Goal: Transaction & Acquisition: Purchase product/service

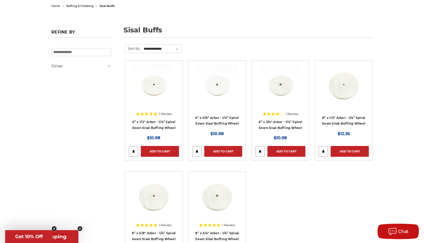
scroll to position [103, 0]
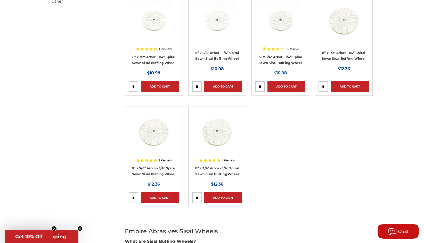
scroll to position [129, 0]
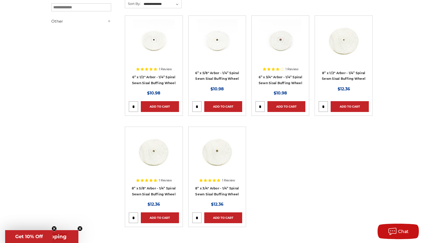
scroll to position [103, 0]
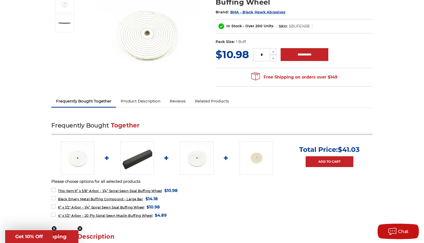
scroll to position [103, 0]
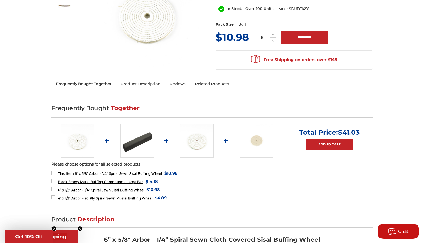
click at [140, 86] on link "Product Description" at bounding box center [140, 83] width 49 height 11
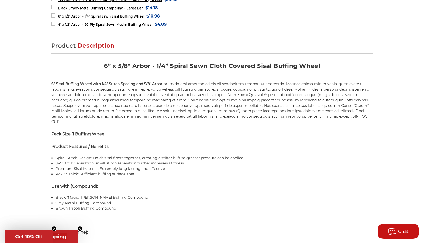
scroll to position [262, 0]
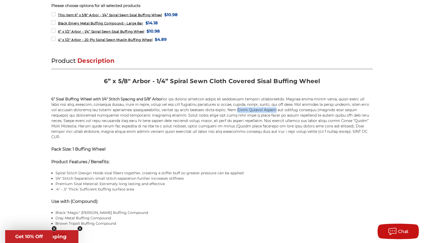
drag, startPoint x: 248, startPoint y: 109, endPoint x: 211, endPoint y: 111, distance: 37.1
click at [211, 111] on p "6" Sisal Buffing Wheel with 1/4" Stitch Spacing and 5/8" Arbor" at bounding box center [211, 118] width 321 height 43
copy p "Sisal Buffing Wheels"
